Goal: Check status: Check status

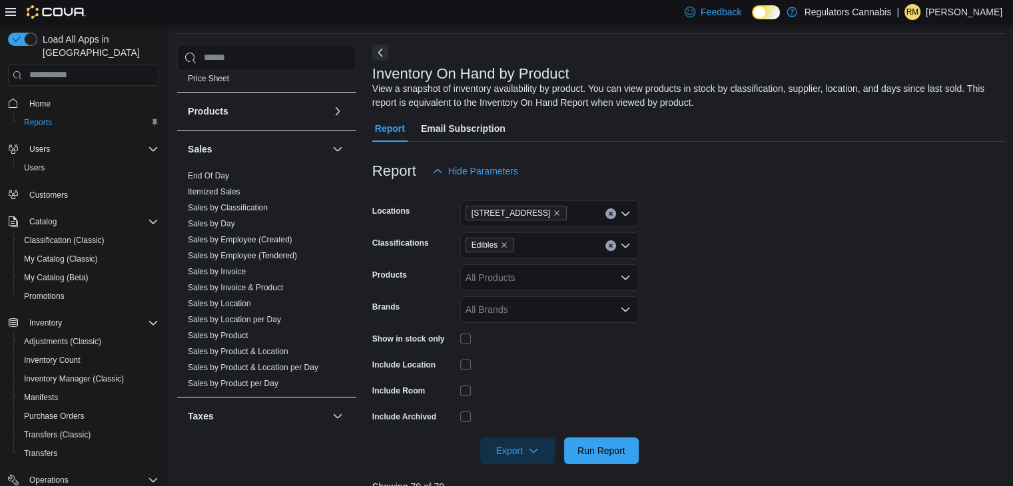
scroll to position [720, 0]
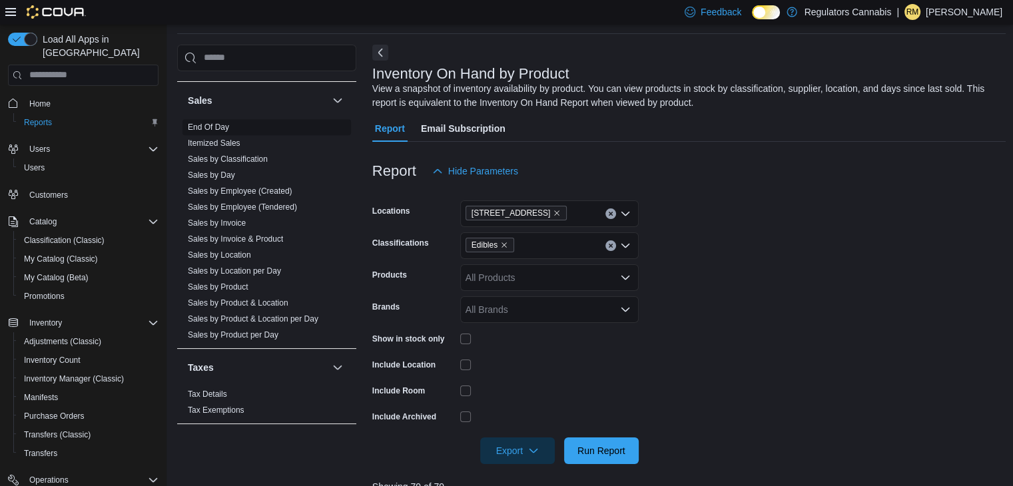
click at [218, 124] on link "End Of Day" at bounding box center [208, 127] width 41 height 9
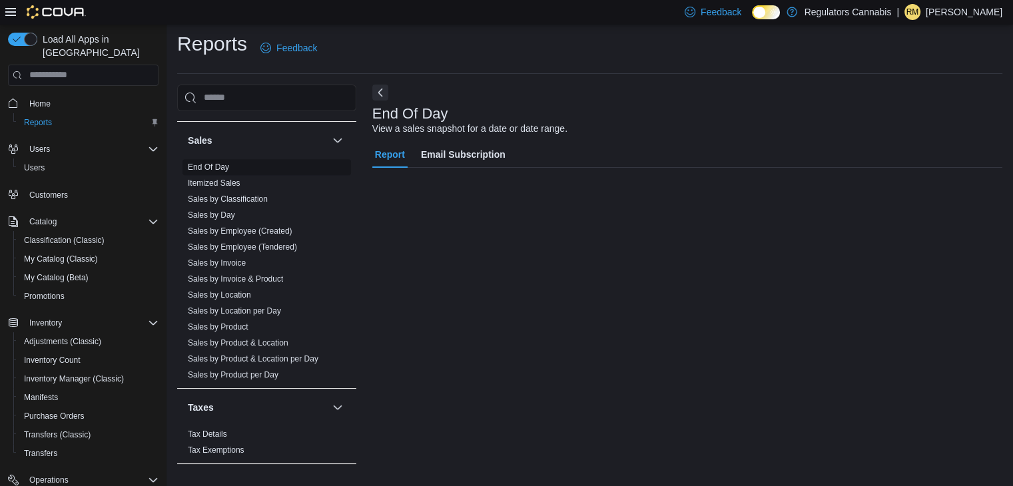
scroll to position [5, 0]
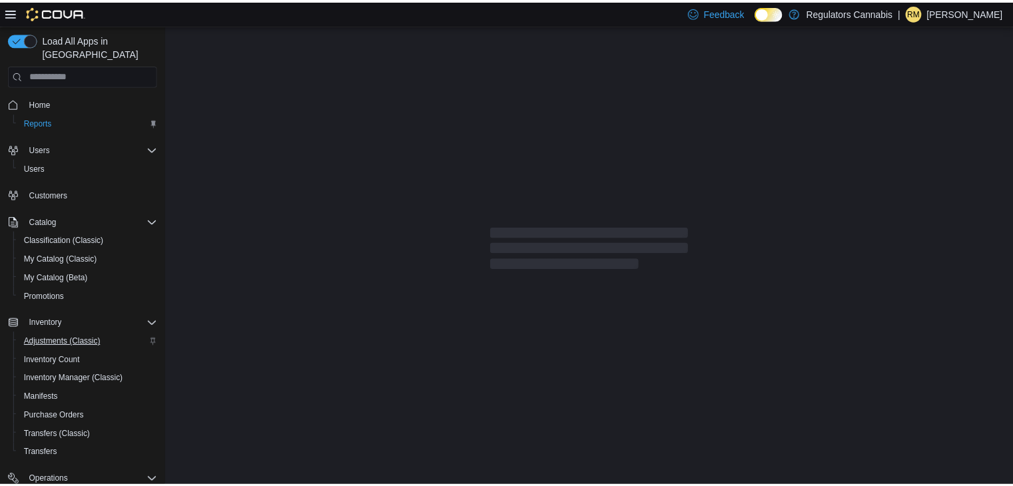
scroll to position [113, 0]
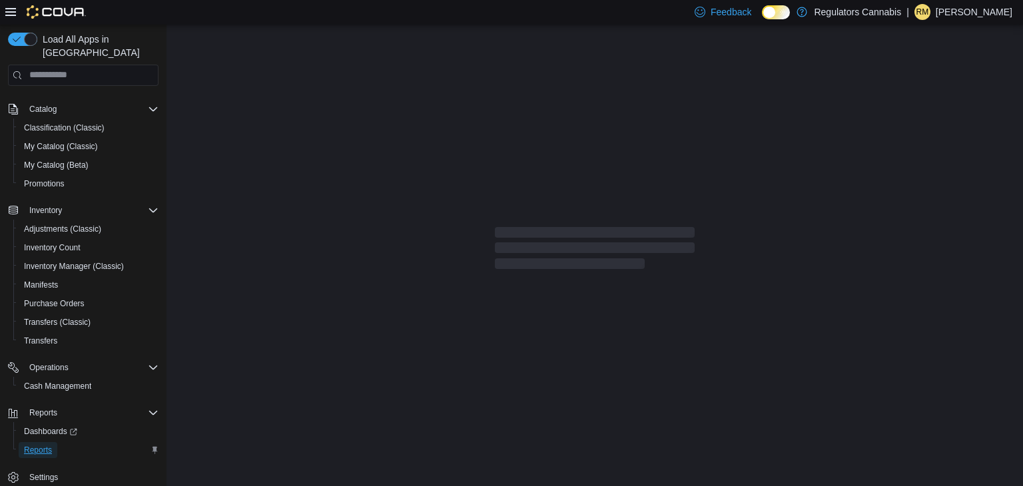
click at [41, 445] on span "Reports" at bounding box center [38, 450] width 28 height 11
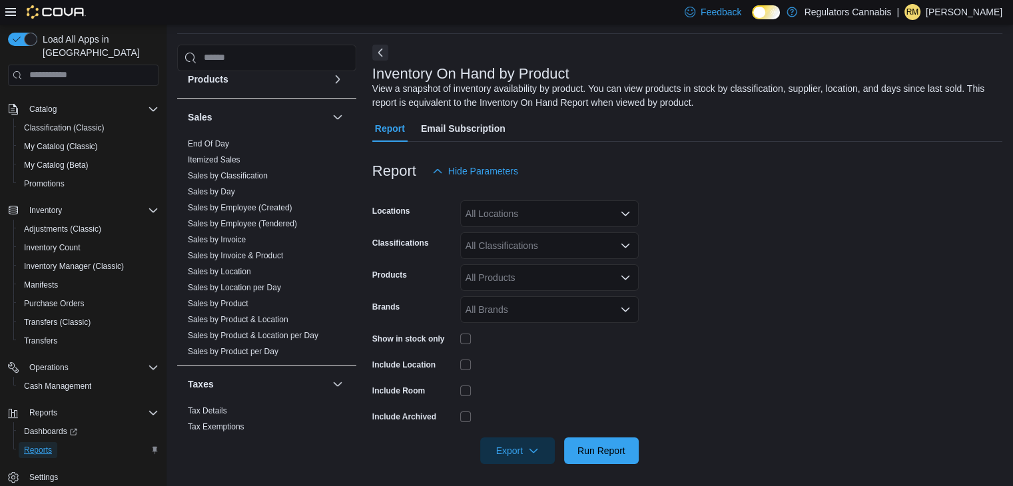
scroll to position [720, 0]
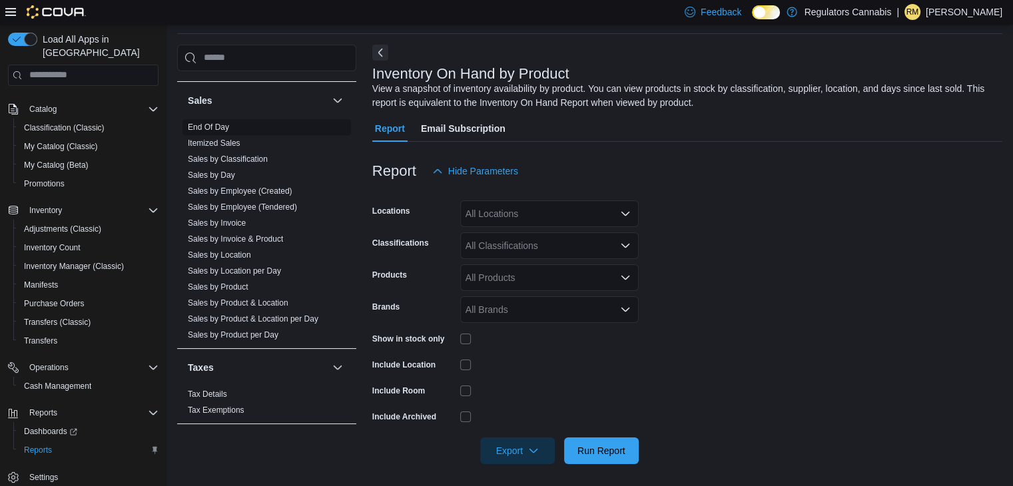
click at [222, 123] on link "End Of Day" at bounding box center [208, 127] width 41 height 9
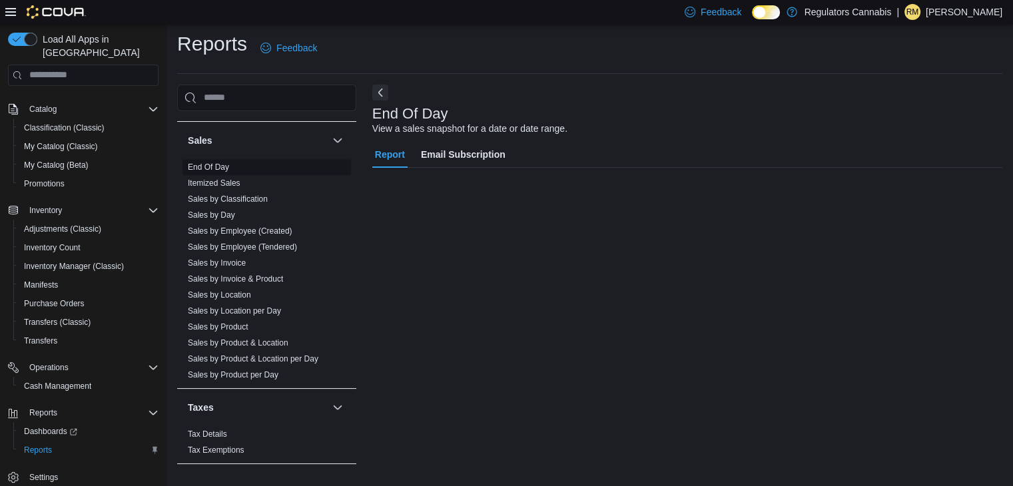
scroll to position [5, 0]
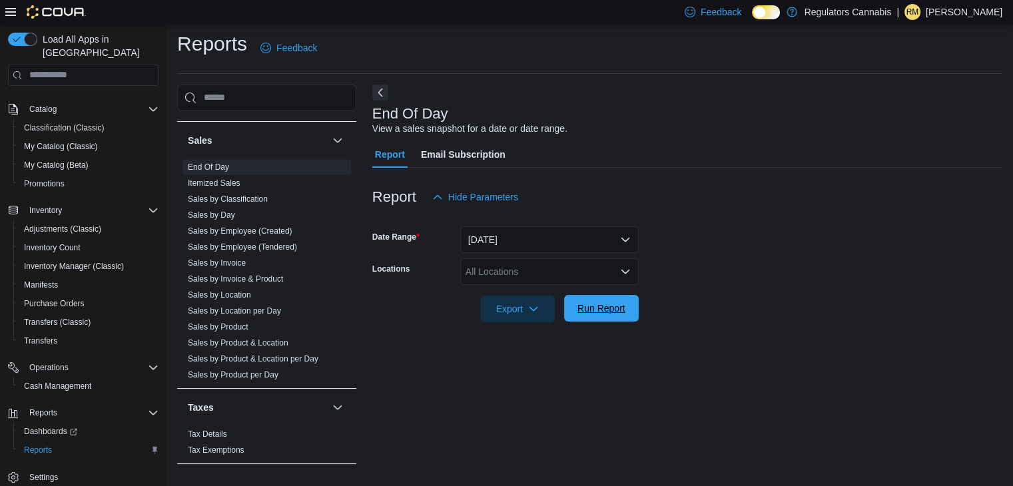
click at [605, 314] on span "Run Report" at bounding box center [601, 308] width 48 height 13
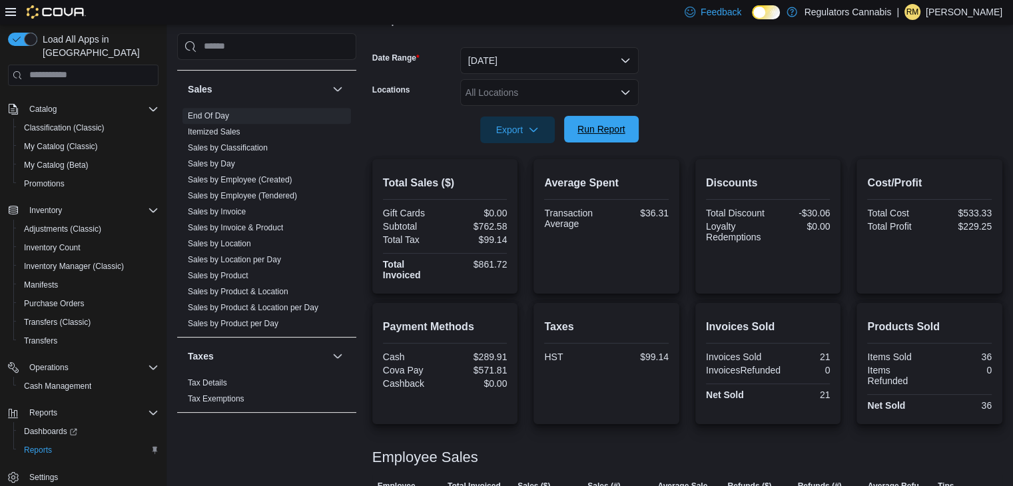
scroll to position [183, 0]
click at [621, 129] on span "Run Report" at bounding box center [601, 129] width 48 height 13
